Goal: Check status: Check status

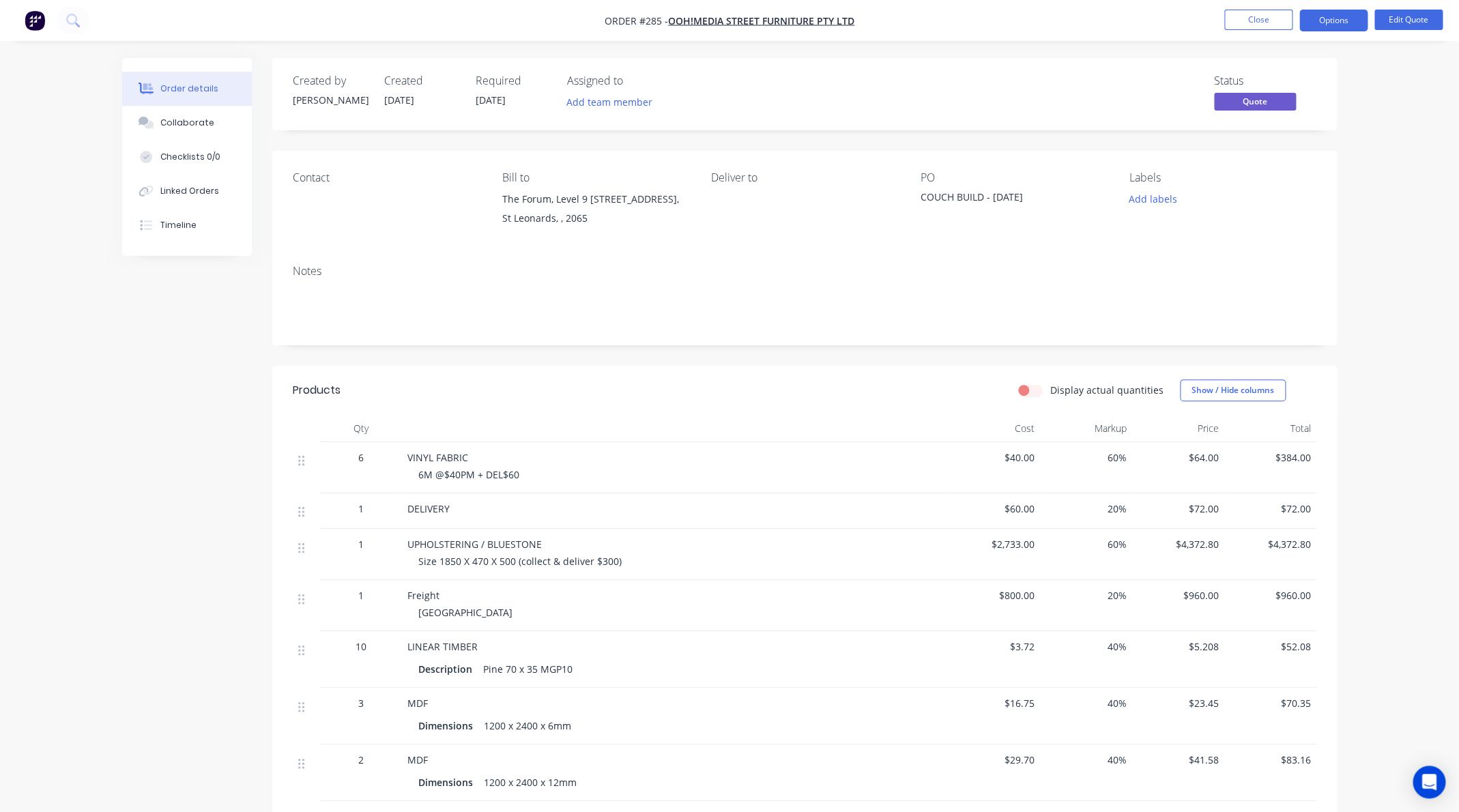
click at [200, 85] on div "Order details" at bounding box center [189, 88] width 58 height 12
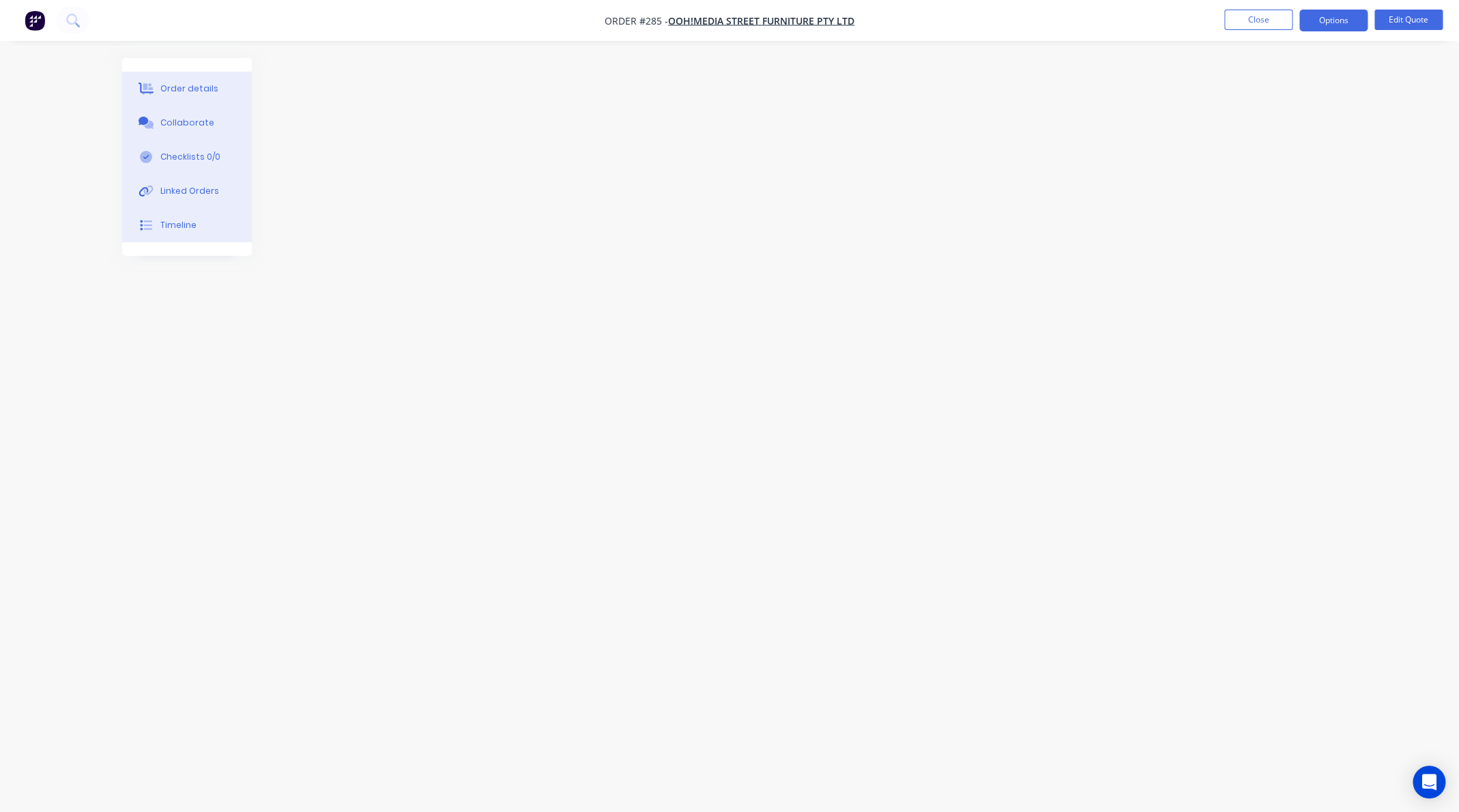
click at [36, 29] on img "button" at bounding box center [35, 21] width 21 height 21
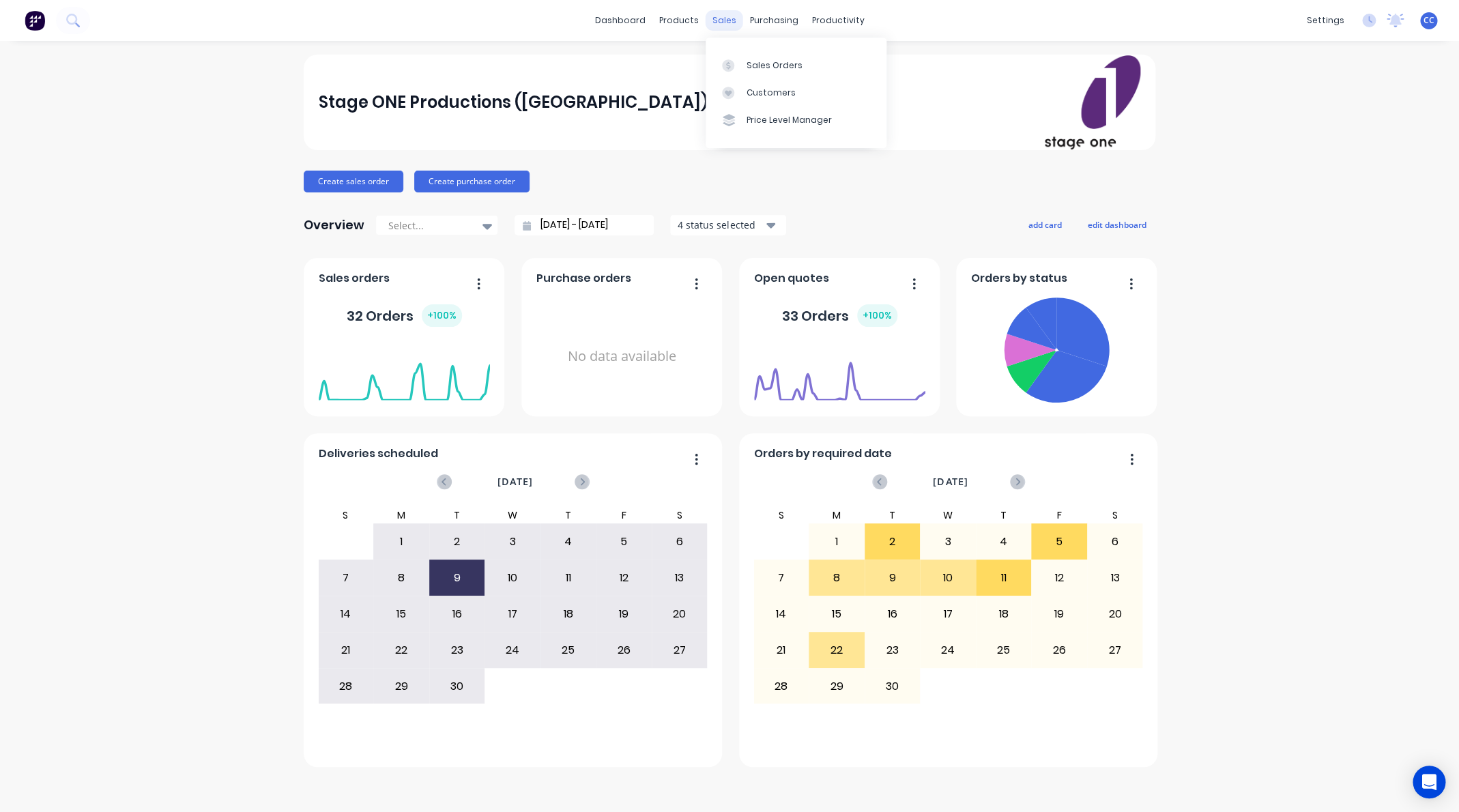
click at [719, 22] on div "sales" at bounding box center [724, 21] width 37 height 21
click at [757, 66] on div "Sales Orders" at bounding box center [775, 65] width 56 height 12
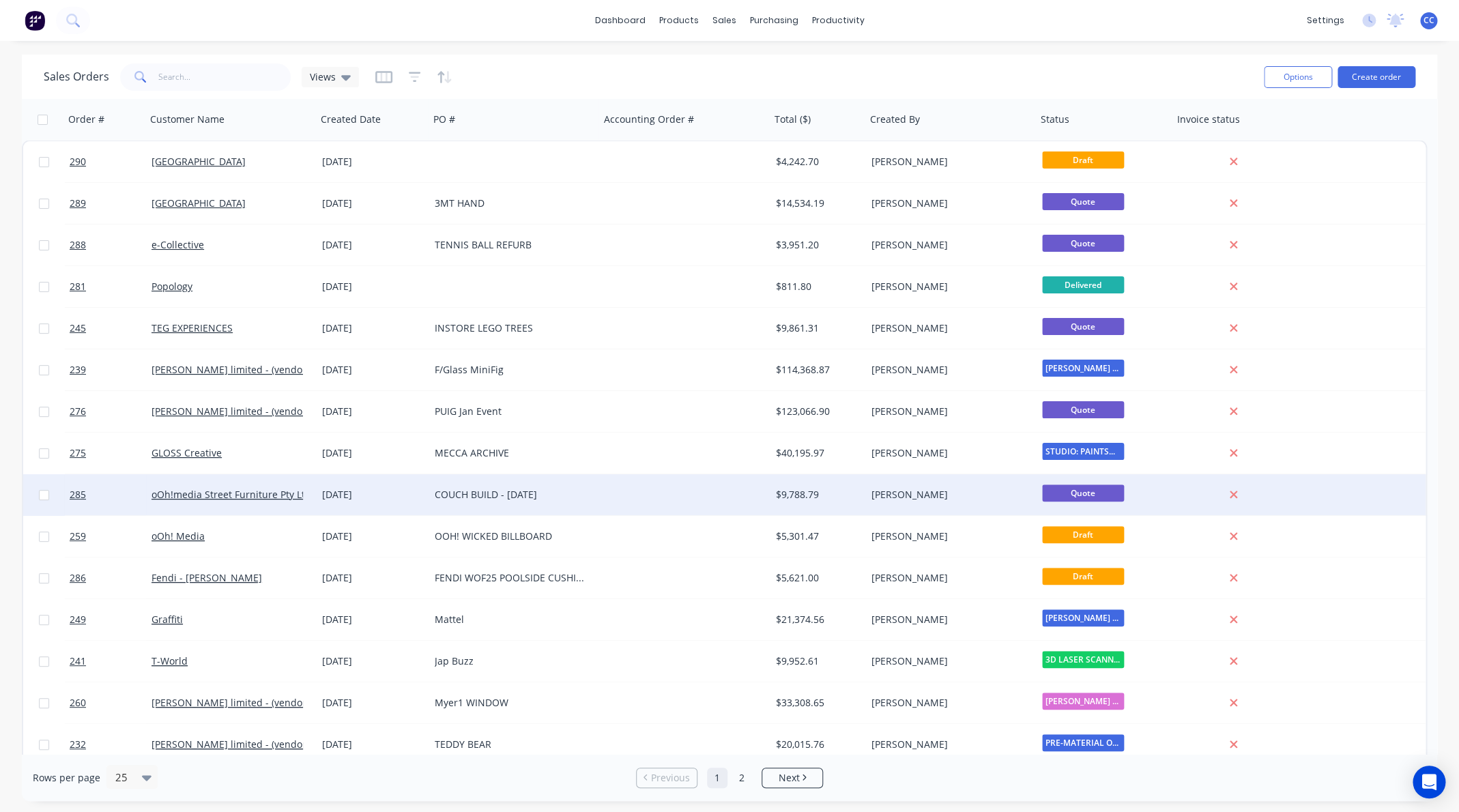
click at [468, 489] on div "COUCH BUILD - [DATE]" at bounding box center [510, 494] width 151 height 14
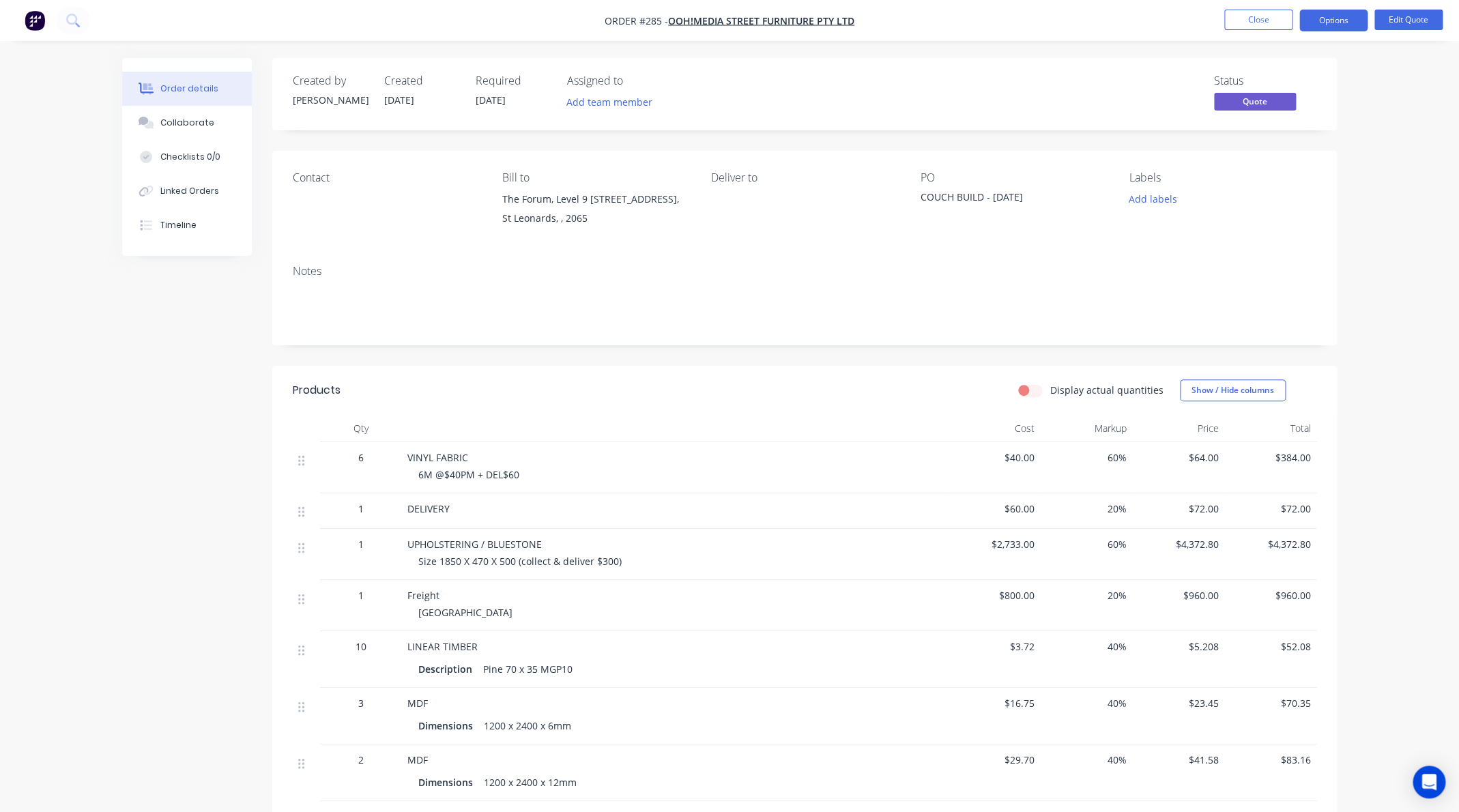
scroll to position [1, 0]
